Goal: Transaction & Acquisition: Purchase product/service

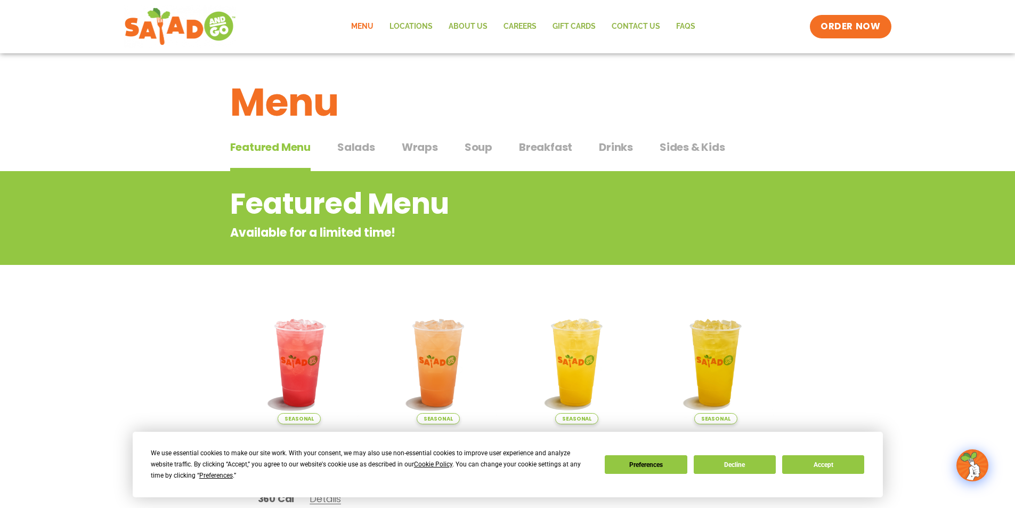
click at [369, 148] on span "Salads" at bounding box center [356, 147] width 38 height 16
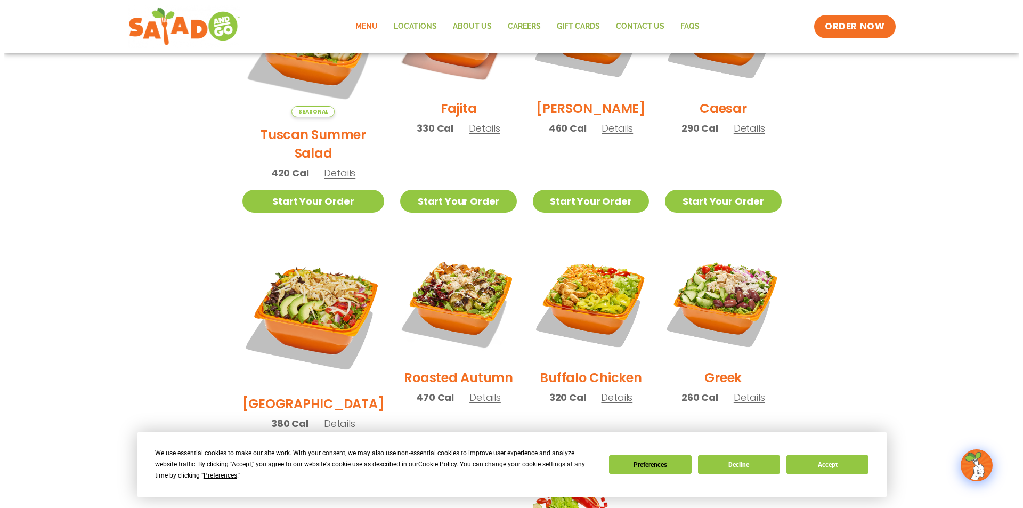
scroll to position [213, 0]
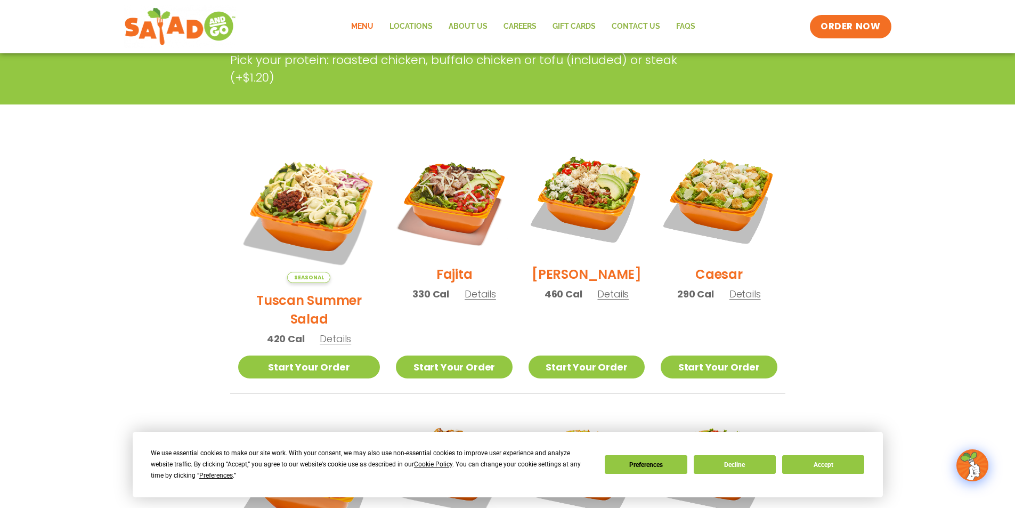
click at [748, 295] on span "Details" at bounding box center [745, 293] width 31 height 13
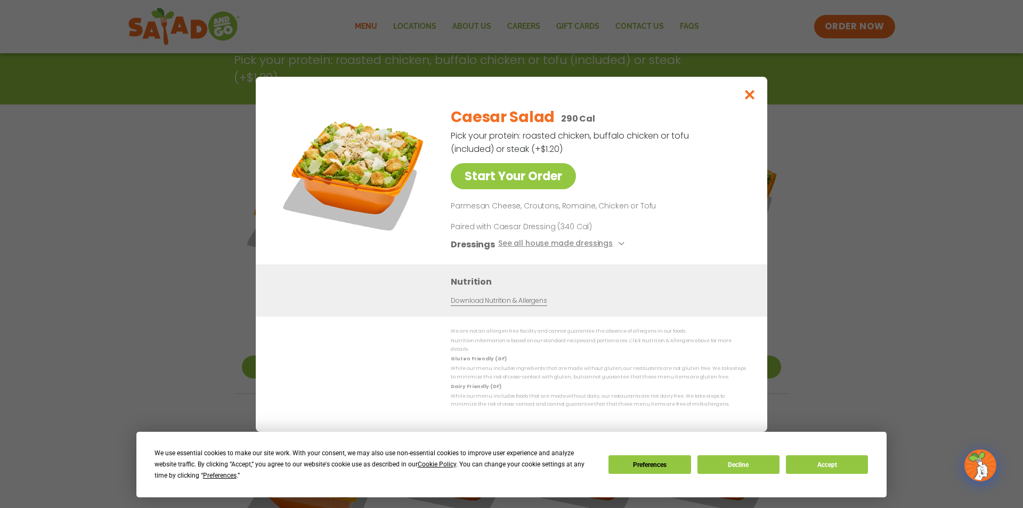
click at [748, 295] on div "Nutrition Download Nutrition & Allergens" at bounding box center [601, 289] width 301 height 31
click at [618, 246] on icon at bounding box center [620, 243] width 4 height 4
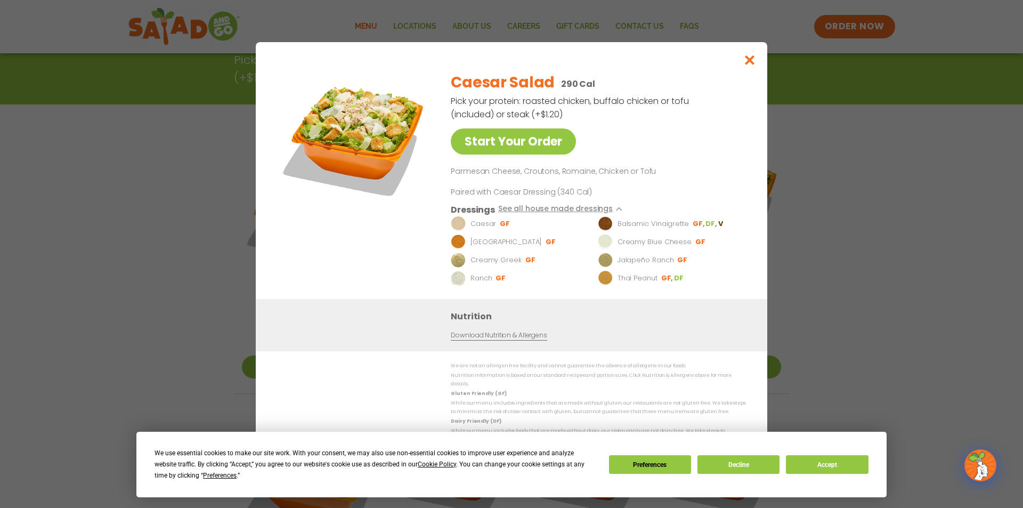
click at [368, 147] on img at bounding box center [354, 137] width 149 height 149
click at [527, 152] on link "Start Your Order" at bounding box center [513, 141] width 125 height 26
